Goal: Feedback & Contribution: Leave review/rating

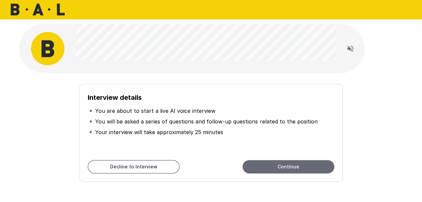
click at [308, 172] on button "Continue" at bounding box center [288, 166] width 92 height 13
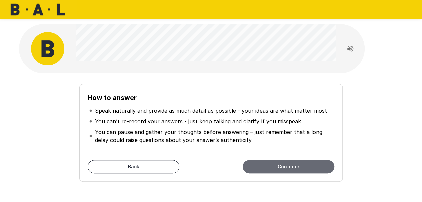
click at [308, 172] on button "Continue" at bounding box center [288, 166] width 92 height 13
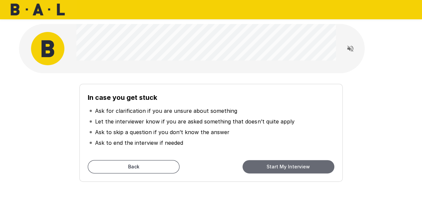
click at [307, 168] on button "Start My Interview" at bounding box center [288, 166] width 92 height 13
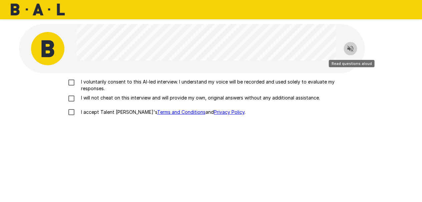
click at [351, 49] on icon "Read questions aloud" at bounding box center [350, 49] width 8 height 8
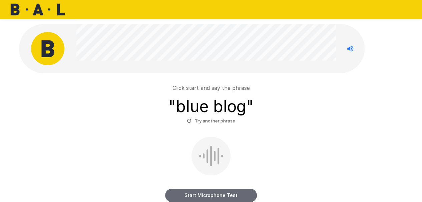
click at [203, 194] on button "Start Microphone Test" at bounding box center [211, 195] width 92 height 13
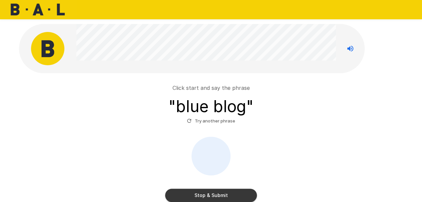
click at [203, 194] on button "Stop & Submit" at bounding box center [211, 195] width 92 height 13
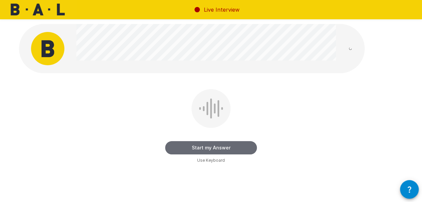
click at [216, 149] on button "Start my Answer" at bounding box center [211, 147] width 92 height 13
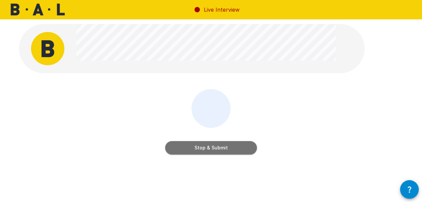
click at [216, 149] on button "Stop & Submit" at bounding box center [211, 147] width 92 height 13
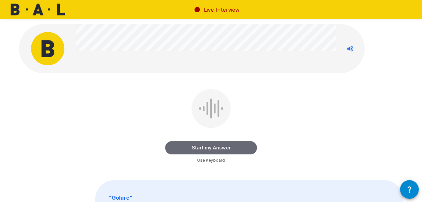
click at [216, 149] on button "Start my Answer" at bounding box center [211, 147] width 92 height 13
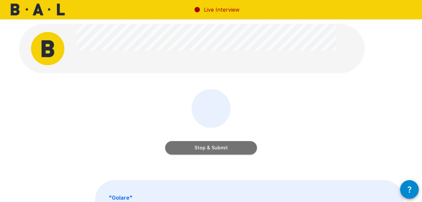
click at [216, 149] on button "Stop & Submit" at bounding box center [211, 147] width 92 height 13
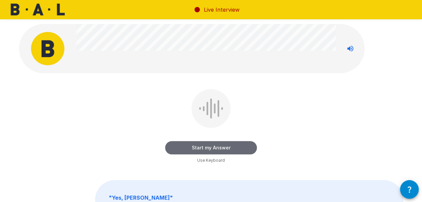
click at [216, 149] on button "Start my Answer" at bounding box center [211, 147] width 92 height 13
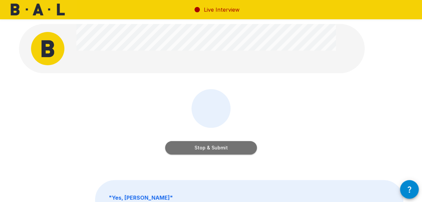
click at [216, 149] on button "Stop & Submit" at bounding box center [211, 147] width 92 height 13
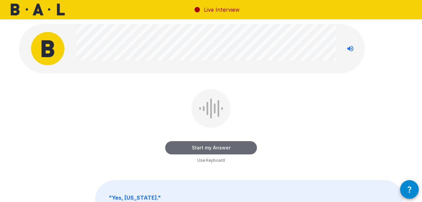
click at [216, 149] on button "Start my Answer" at bounding box center [211, 147] width 92 height 13
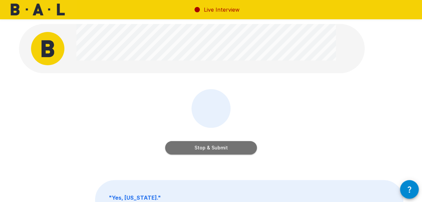
click at [216, 149] on button "Stop & Submit" at bounding box center [211, 147] width 92 height 13
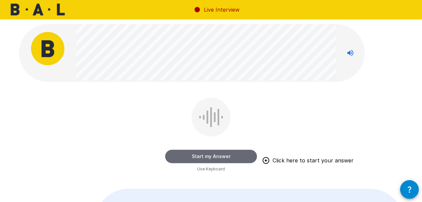
click at [215, 161] on button "Start my Answer" at bounding box center [211, 156] width 92 height 13
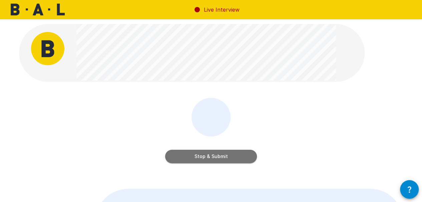
click at [215, 161] on button "Stop & Submit" at bounding box center [211, 156] width 92 height 13
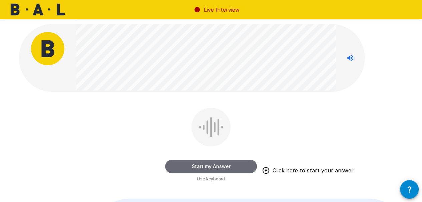
click at [215, 167] on button "Start my Answer" at bounding box center [211, 166] width 92 height 13
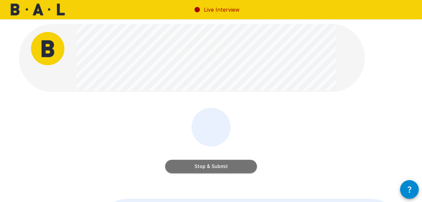
click at [215, 167] on button "Stop & Submit" at bounding box center [211, 166] width 92 height 13
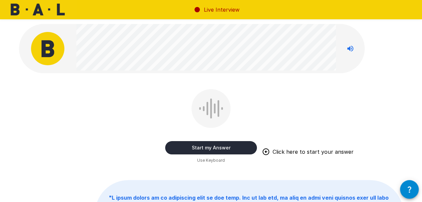
click at [405, 188] on icon "button" at bounding box center [409, 190] width 8 height 8
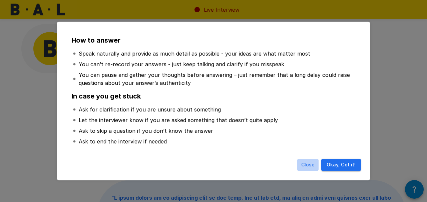
click at [311, 168] on button "Close" at bounding box center [307, 165] width 21 height 12
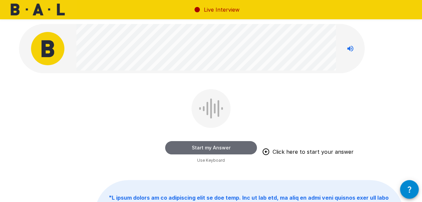
click at [221, 148] on button "Start my Answer" at bounding box center [211, 147] width 92 height 13
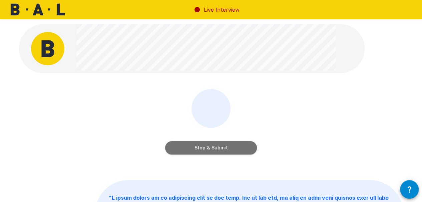
click at [221, 148] on button "Stop & Submit" at bounding box center [211, 147] width 92 height 13
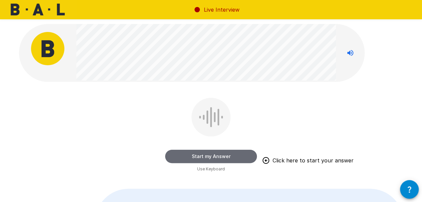
click at [222, 157] on button "Start my Answer" at bounding box center [211, 156] width 92 height 13
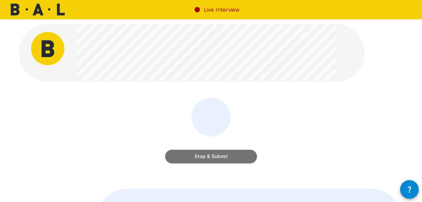
click at [222, 157] on button "Stop & Submit" at bounding box center [211, 156] width 92 height 13
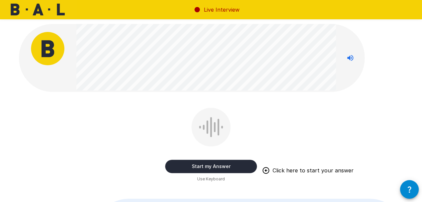
click at [220, 165] on button "Start my Answer" at bounding box center [211, 166] width 92 height 13
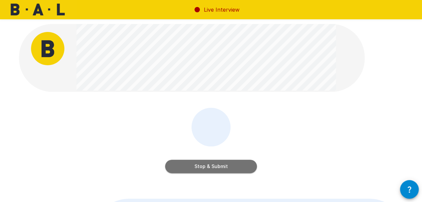
click at [220, 165] on button "Stop & Submit" at bounding box center [211, 166] width 92 height 13
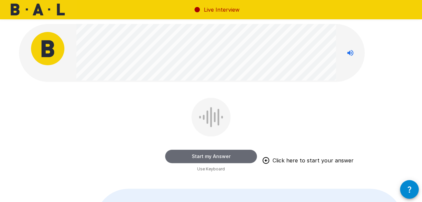
click at [227, 157] on button "Start my Answer" at bounding box center [211, 156] width 92 height 13
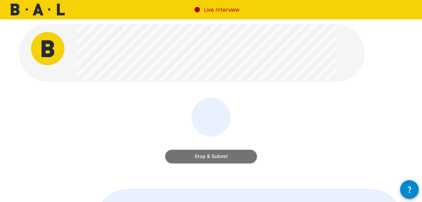
click at [227, 157] on button "Stop & Submit" at bounding box center [211, 156] width 92 height 13
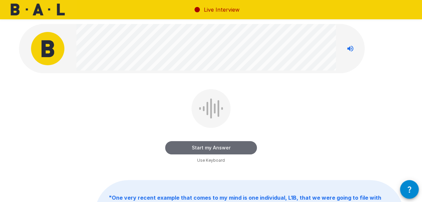
click at [232, 147] on button "Start my Answer" at bounding box center [211, 147] width 92 height 13
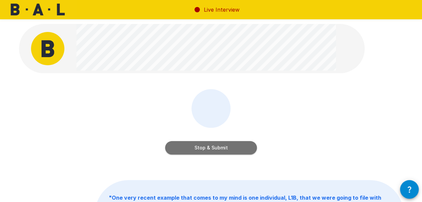
click at [232, 147] on button "Stop & Submit" at bounding box center [211, 147] width 92 height 13
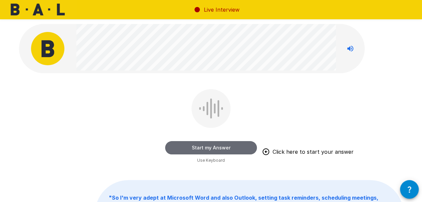
click at [232, 147] on button "Start my Answer" at bounding box center [211, 147] width 92 height 13
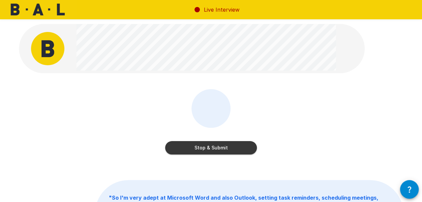
click at [232, 147] on button "Stop & Submit" at bounding box center [211, 147] width 92 height 13
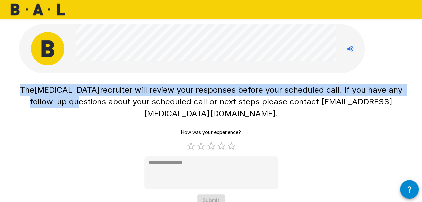
drag, startPoint x: 420, startPoint y: 46, endPoint x: 418, endPoint y: 89, distance: 43.0
click at [418, 89] on div "The [MEDICAL_DATA] recruiter will review your responses before your scheduled c…" at bounding box center [211, 105] width 422 height 210
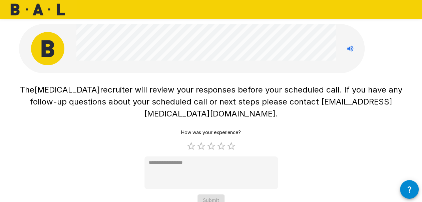
click at [345, 157] on div "The [MEDICAL_DATA] recruiter will review your responses before your scheduled c…" at bounding box center [211, 144] width 384 height 126
click at [231, 141] on label "5 Stars" at bounding box center [231, 146] width 10 height 10
type textarea "*"
click at [220, 195] on button "Submit" at bounding box center [210, 201] width 27 height 12
